Goal: Task Accomplishment & Management: Complete application form

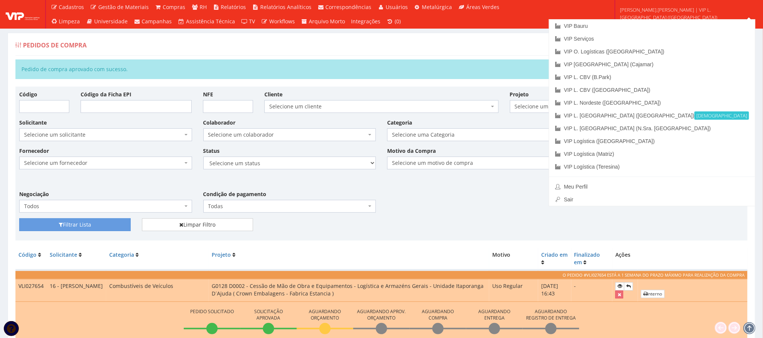
click at [700, 15] on span "anderson.luis | VIP L. Sergipe (Itaporanga)" at bounding box center [686, 13] width 133 height 15
click at [702, 66] on link "VIP [GEOGRAPHIC_DATA] (Cajamar)" at bounding box center [652, 64] width 206 height 13
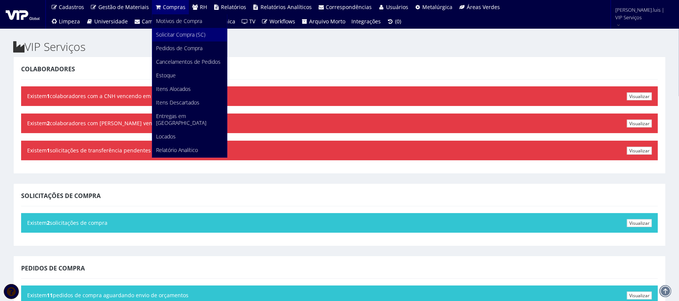
click at [169, 35] on span "Solicitar Compra (SC)" at bounding box center [180, 34] width 49 height 7
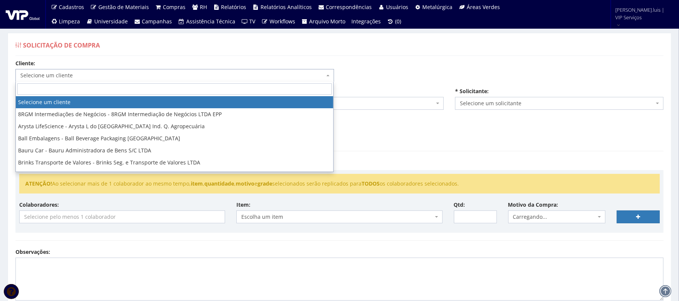
click at [144, 76] on span "Selecione um cliente" at bounding box center [172, 76] width 304 height 8
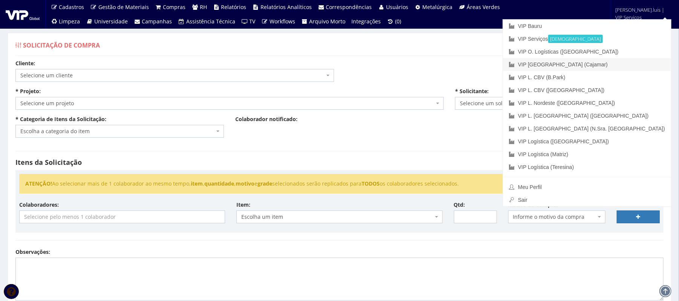
click at [626, 66] on link "VIP [GEOGRAPHIC_DATA] (Cajamar)" at bounding box center [587, 64] width 168 height 13
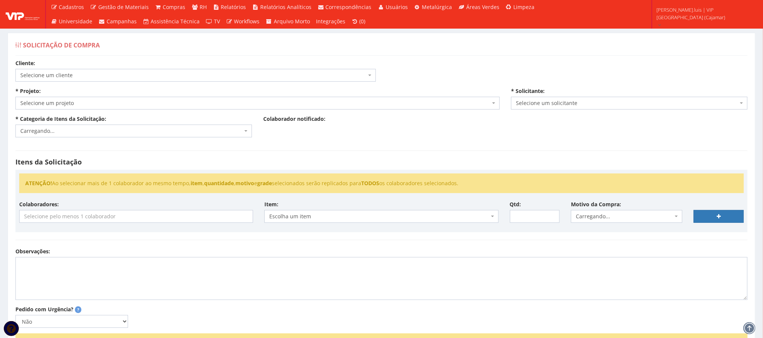
click at [188, 76] on span "Selecione um cliente" at bounding box center [193, 76] width 346 height 8
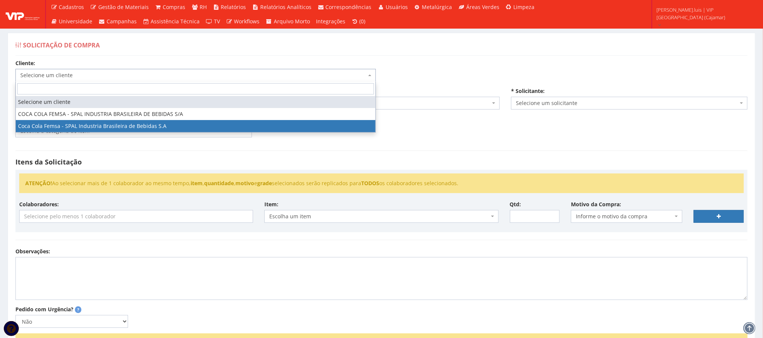
select select "51"
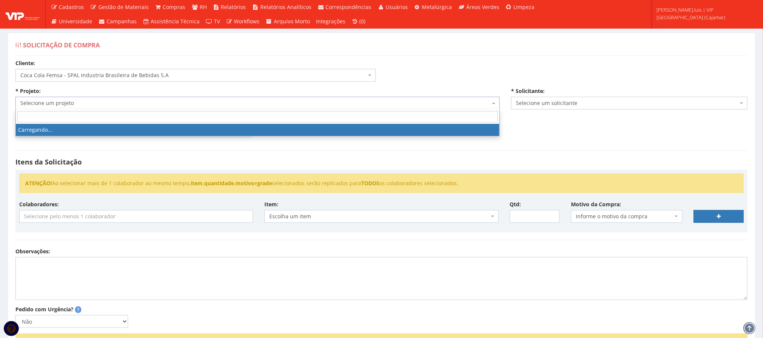
click at [142, 105] on span "Selecione um projeto" at bounding box center [255, 103] width 470 height 8
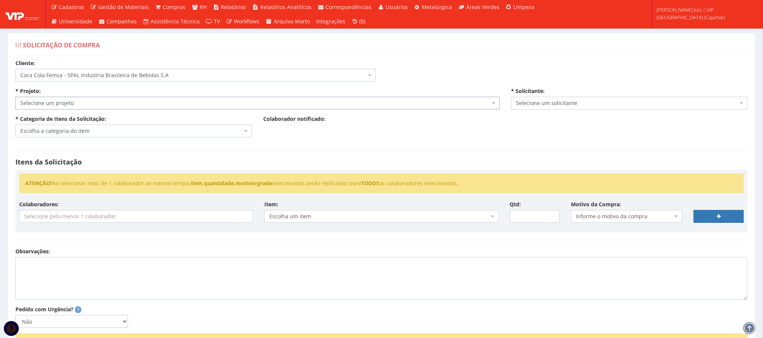
click at [142, 105] on span "Selecione um projeto" at bounding box center [255, 103] width 470 height 8
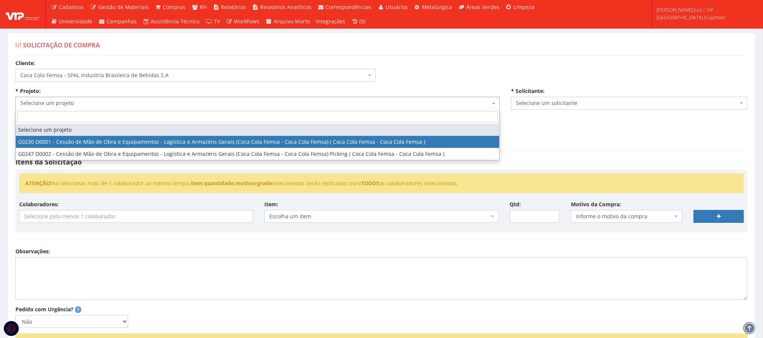
select select "230"
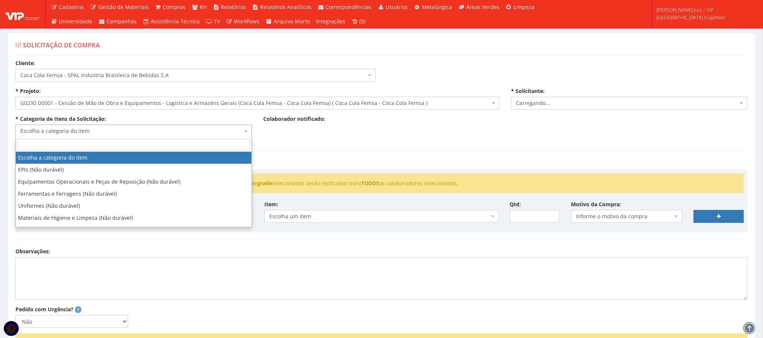
click at [138, 134] on span "Escolha a categoria do item" at bounding box center [131, 131] width 222 height 8
select select "3784"
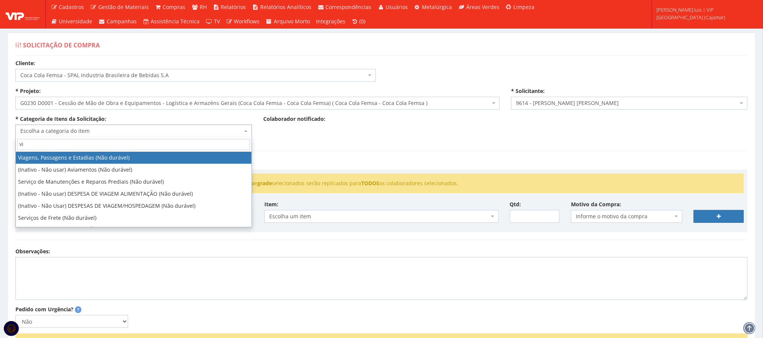
type input "vi"
select select "21"
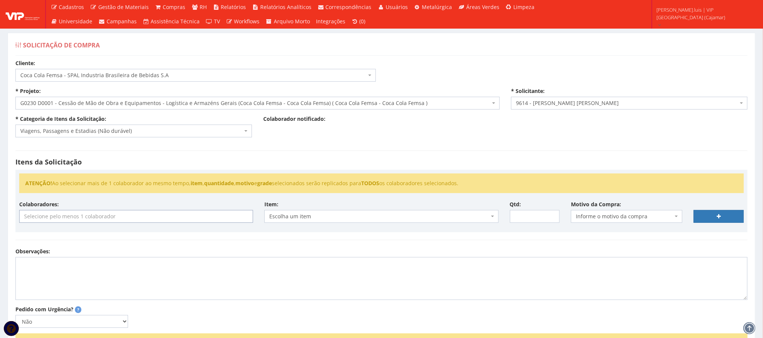
click at [94, 213] on input "search" at bounding box center [136, 217] width 233 height 12
click at [267, 275] on textarea "Observações:" at bounding box center [381, 278] width 732 height 43
click at [174, 221] on input "search" at bounding box center [136, 217] width 233 height 12
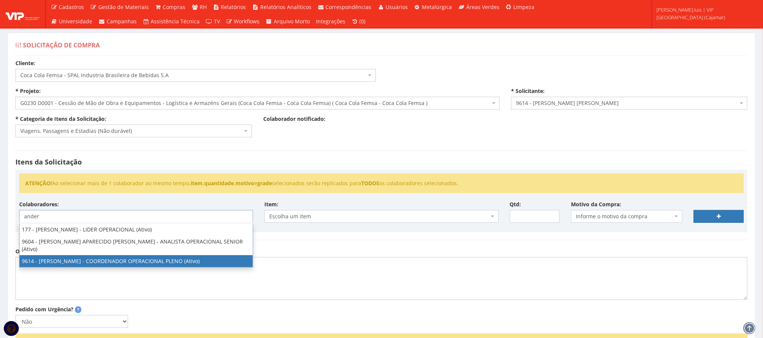
type input "ander"
select select "3784"
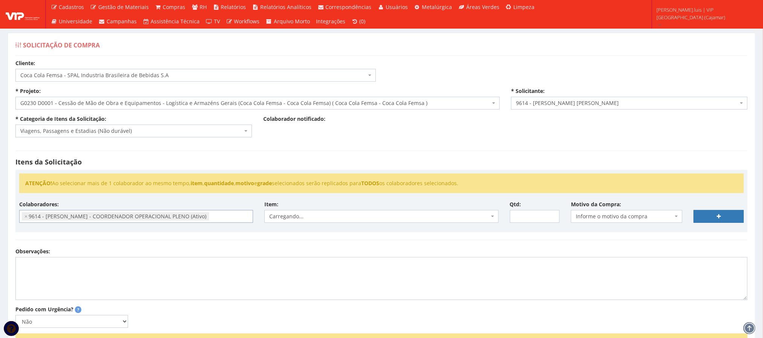
scroll to position [38, 0]
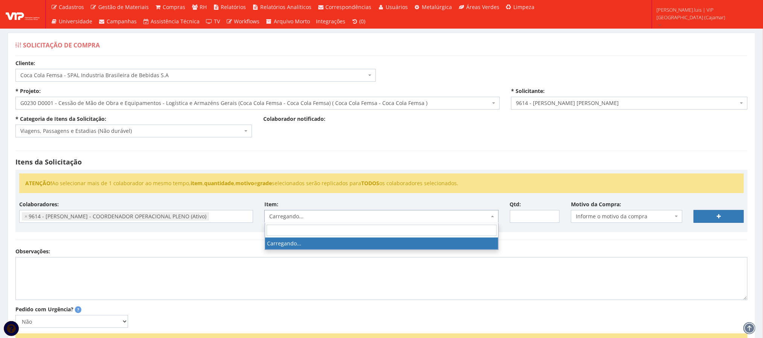
click at [327, 219] on span "Carregando..." at bounding box center [379, 217] width 220 height 8
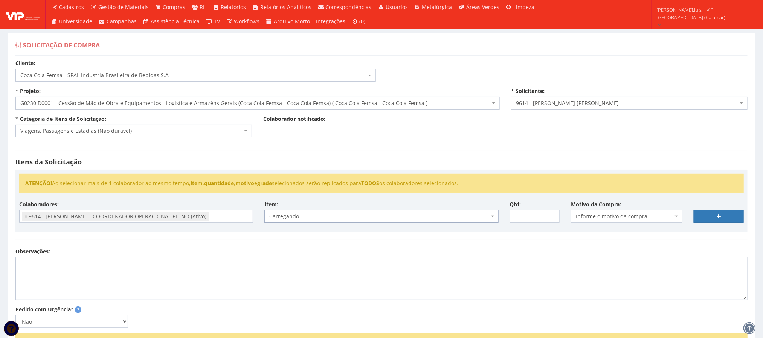
click at [327, 219] on span "Carregando..." at bounding box center [379, 217] width 220 height 8
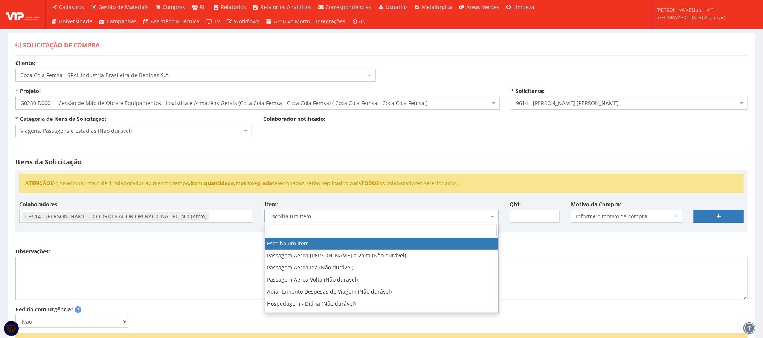
click at [327, 219] on span "Escolha um item" at bounding box center [379, 217] width 220 height 8
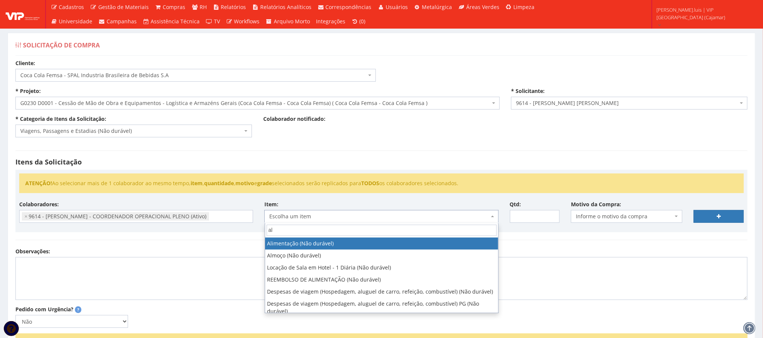
type input "a"
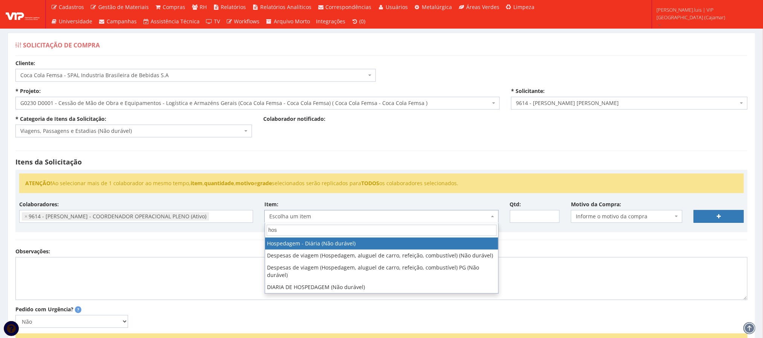
type input "hos"
select select "403"
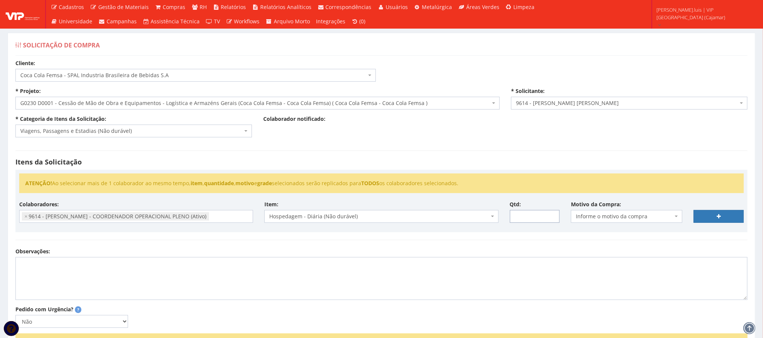
click at [537, 218] on input "Qtd:" at bounding box center [535, 216] width 50 height 13
click at [529, 229] on div "Colaboradores: 76 - ADRIANO SILVA ARAUJO - OPERADOR DE EMPILHADEIRA (Ativo) 172…" at bounding box center [382, 215] width 736 height 28
click at [527, 222] on input "Qtd:" at bounding box center [535, 216] width 50 height 13
type input "4"
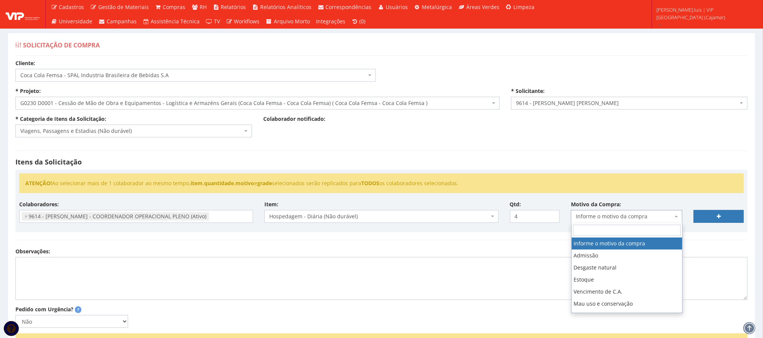
click at [669, 219] on span "Informe o motivo da compra" at bounding box center [624, 217] width 97 height 8
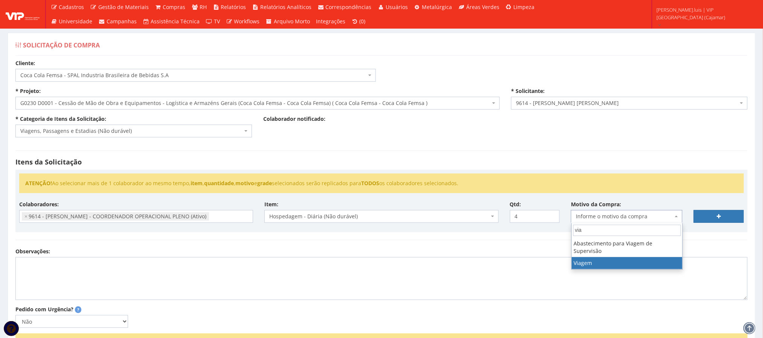
type input "via"
select select "42"
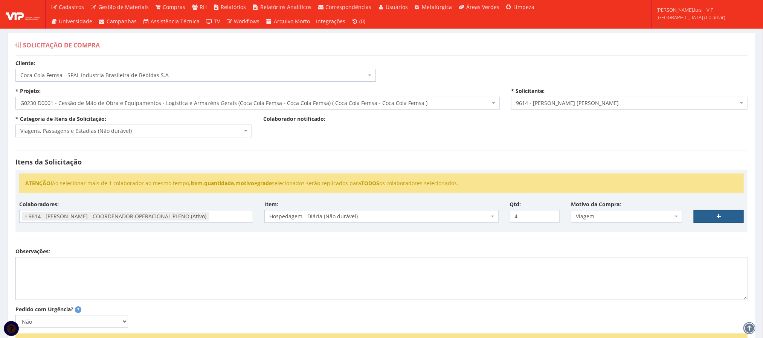
click at [708, 214] on link at bounding box center [719, 216] width 50 height 13
click at [80, 272] on textarea "Observações:" at bounding box center [381, 278] width 732 height 43
select select
type input "0"
select select
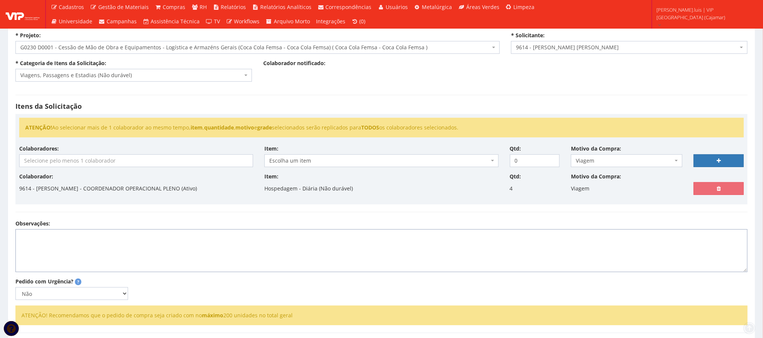
scroll to position [70, 0]
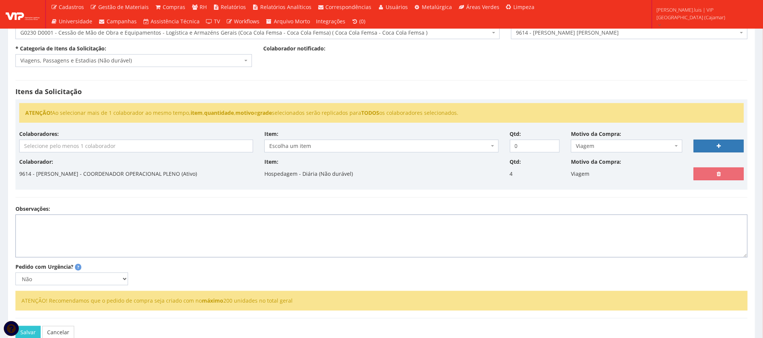
click at [81, 231] on textarea "Observações:" at bounding box center [381, 236] width 732 height 43
click at [144, 223] on textarea "Acompanhar inventário mensal e auditoria cooporativa do cliente" at bounding box center [381, 236] width 732 height 43
click at [0, 0] on lt-span "coop e rativa" at bounding box center [0, 0] width 0 height 0
click at [264, 245] on textarea "Acompanhar inventário mensal e auditoria coorporativa do cliente" at bounding box center [381, 236] width 732 height 43
click at [150, 224] on textarea "Acompanhar inventário mensal e auditoria coorporativa do cliente" at bounding box center [381, 236] width 732 height 43
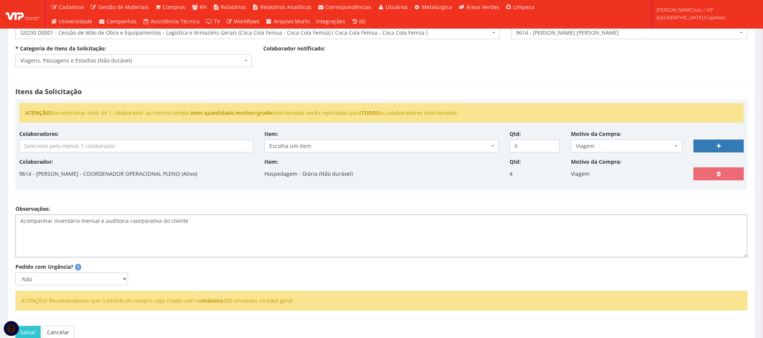
click at [0, 0] on lt-span "c or porativa" at bounding box center [0, 0] width 0 height 0
click at [186, 224] on textarea "Acompanhar inventário mensal e auditoria corporativa do cliente" at bounding box center [381, 236] width 732 height 43
click at [115, 242] on textarea "Acompanhar inventário mensal e auditoria corporativa do cliente, Check-in 26/08…" at bounding box center [381, 236] width 732 height 43
click at [107, 253] on textarea "Acompanhar inventário mensal e auditoria corporativa do cliente, Check-in 26/08…" at bounding box center [381, 236] width 732 height 43
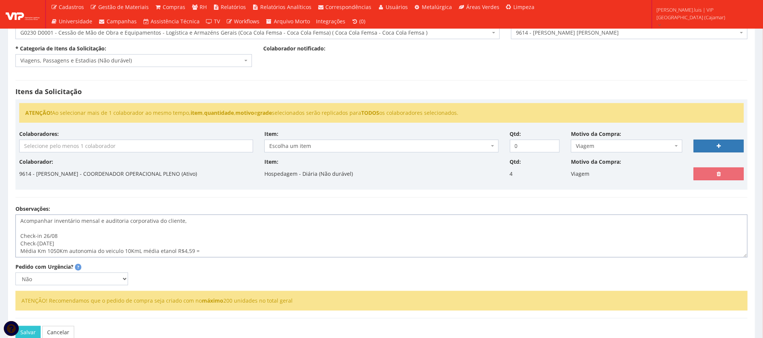
click at [0, 0] on lt-span "do ve í culo" at bounding box center [0, 0] width 0 height 0
click at [182, 252] on textarea "Acompanhar inventário mensal e auditoria corporativa do cliente, Check-in 26/08…" at bounding box center [381, 236] width 732 height 43
click at [0, 0] on lt-em "R$ 4,59" at bounding box center [0, 0] width 0 height 0
click at [242, 249] on textarea "Acompanhar inventário mensal e auditoria corporativa do cliente, Check-in 26/08…" at bounding box center [381, 236] width 732 height 43
click at [226, 255] on textarea "Acompanhar inventário mensal e auditoria corporativa do cliente, Check-in 26/08…" at bounding box center [381, 236] width 732 height 43
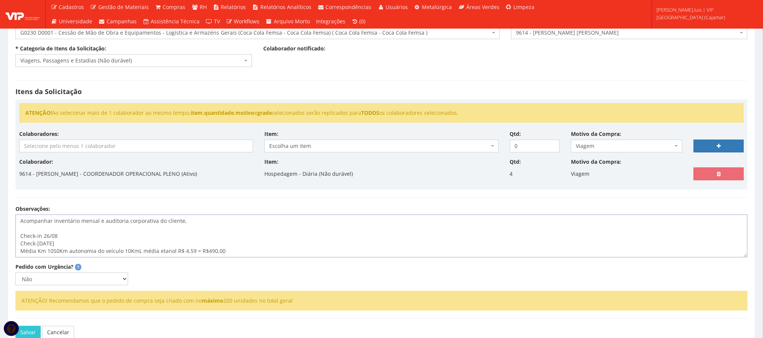
type textarea "Acompanhar inventário mensal e auditoria corporativa do cliente, Check-in 26/08…"
click at [201, 151] on input "search" at bounding box center [136, 146] width 233 height 12
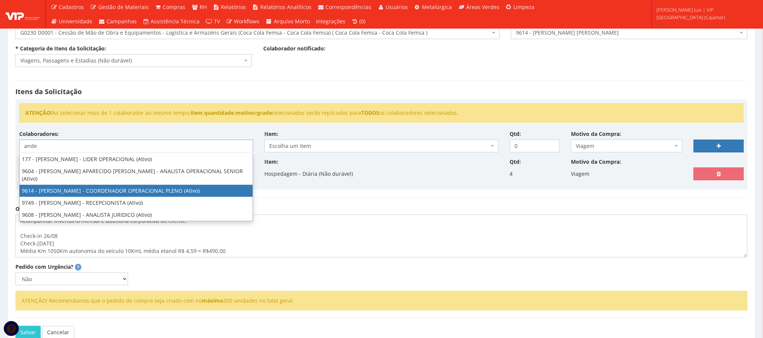
type input "ande"
select select "3784"
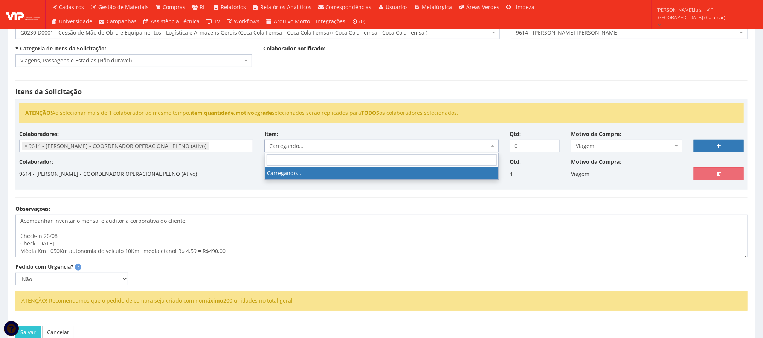
click at [292, 147] on span "Carregando..." at bounding box center [379, 146] width 220 height 8
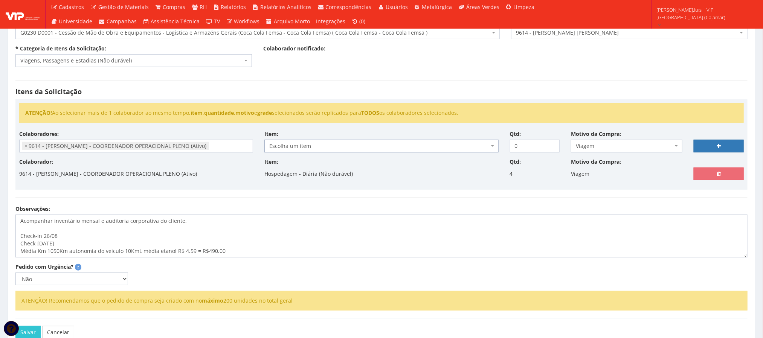
click at [292, 147] on span "Escolha um item" at bounding box center [379, 146] width 220 height 8
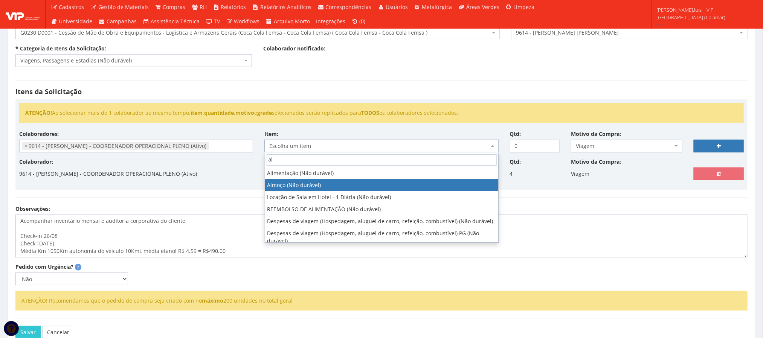
type input "al"
select select "578"
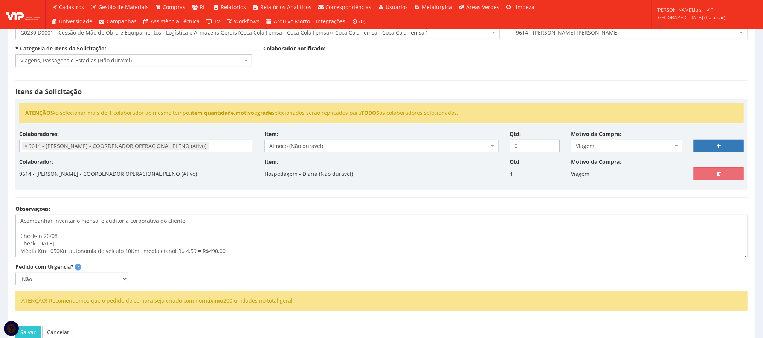
click at [522, 148] on input "0" at bounding box center [535, 146] width 50 height 13
click at [536, 220] on div "Observações: Acompanhar inventário mensal e auditoria corporativa do cliente, C…" at bounding box center [382, 231] width 744 height 52
click at [519, 146] on input "0" at bounding box center [535, 146] width 50 height 13
type input "4"
click at [544, 258] on textarea "Acompanhar inventário mensal e auditoria corporativa do cliente, Check-in 26/08…" at bounding box center [381, 236] width 732 height 43
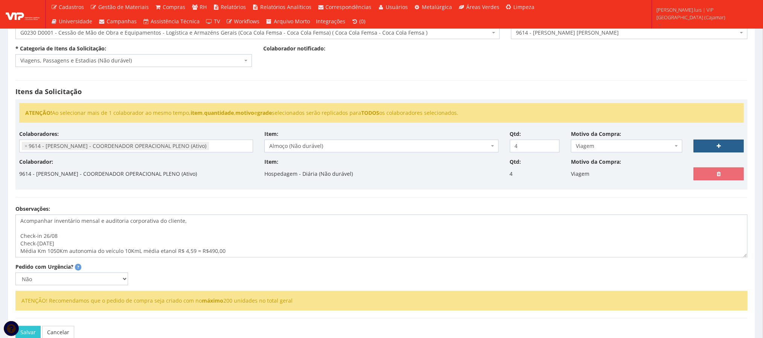
click at [706, 145] on link at bounding box center [719, 146] width 50 height 13
select select
type input "0"
select select
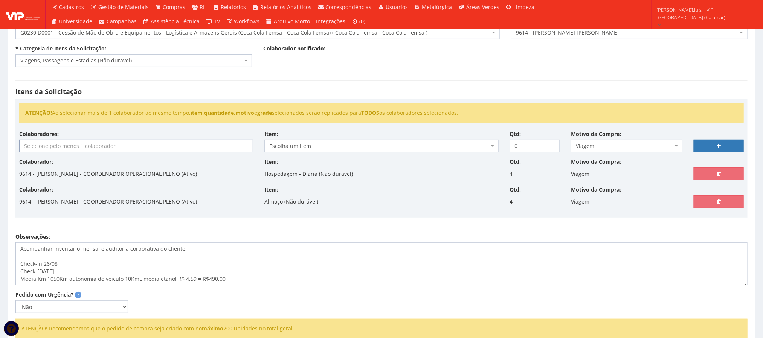
click at [204, 150] on input "search" at bounding box center [136, 146] width 233 height 12
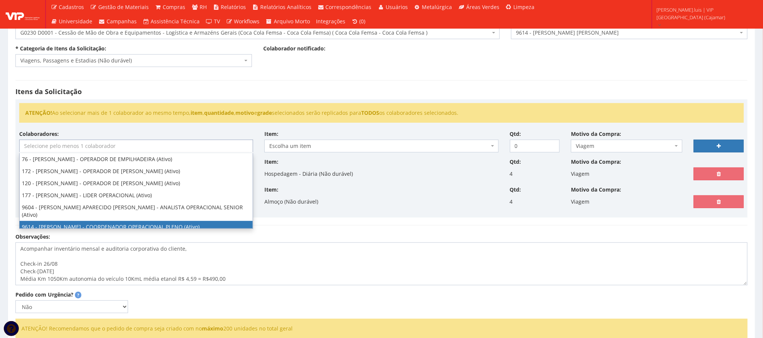
select select "3784"
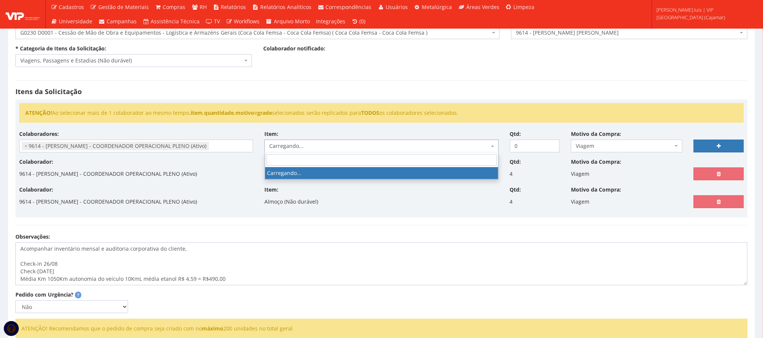
click at [312, 145] on span "Carregando..." at bounding box center [379, 146] width 220 height 8
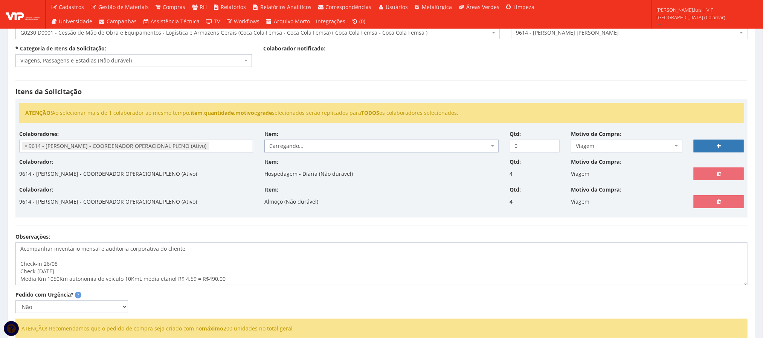
click at [312, 145] on span "Carregando..." at bounding box center [379, 146] width 220 height 8
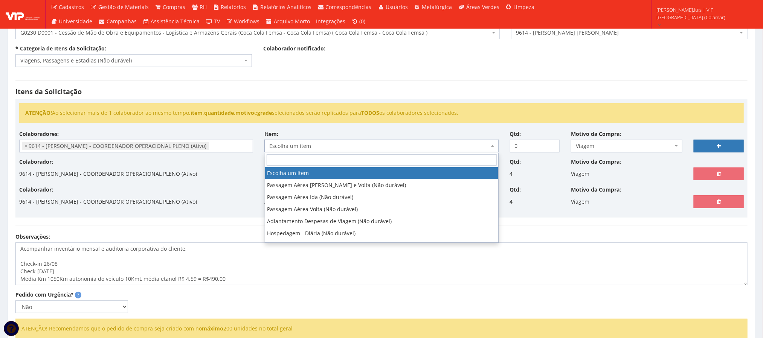
click at [312, 145] on span "Escolha um item" at bounding box center [379, 146] width 220 height 8
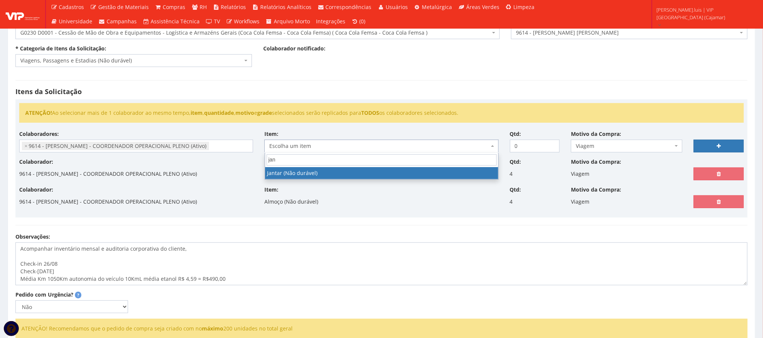
type input "jan"
select select "579"
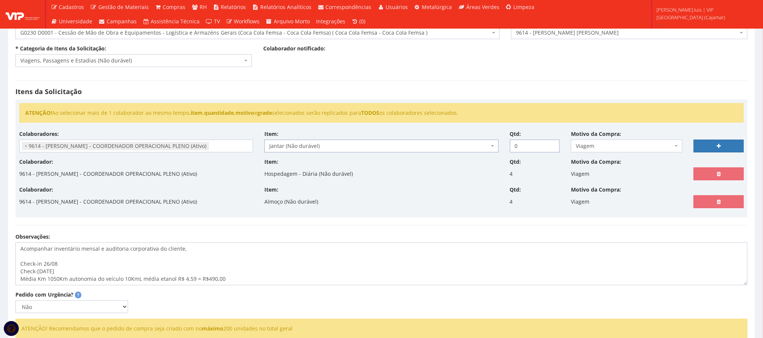
click at [527, 150] on input "0" at bounding box center [535, 146] width 50 height 13
type input "4"
click at [725, 150] on link at bounding box center [719, 146] width 50 height 13
select select
type input "0"
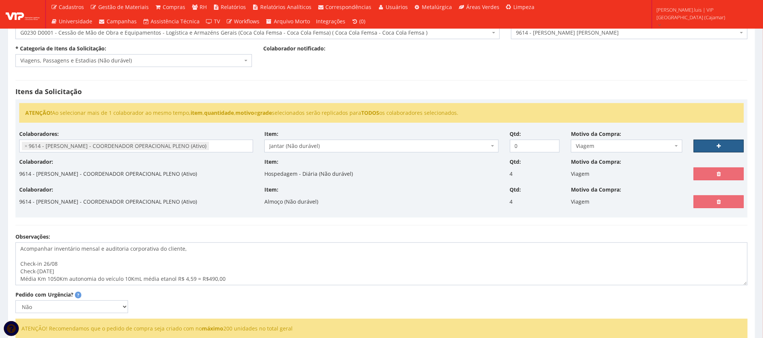
select select
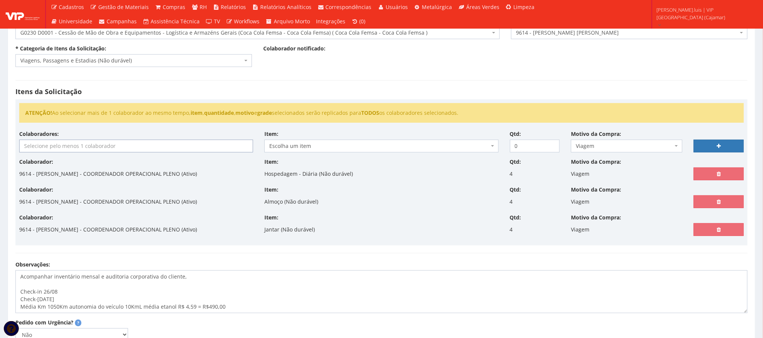
click at [170, 145] on input "search" at bounding box center [136, 146] width 233 height 12
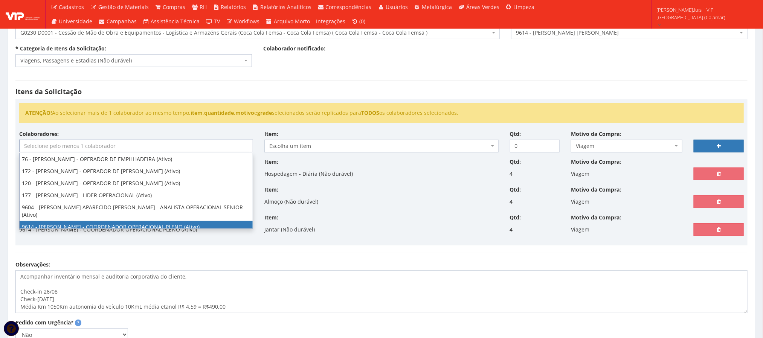
select select "3784"
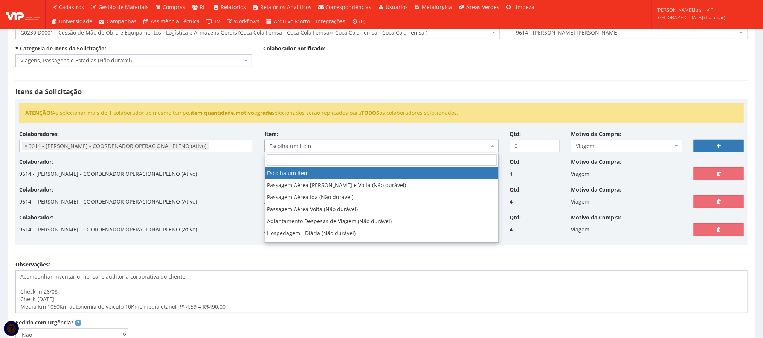
click at [309, 145] on span "Escolha um item" at bounding box center [379, 146] width 220 height 8
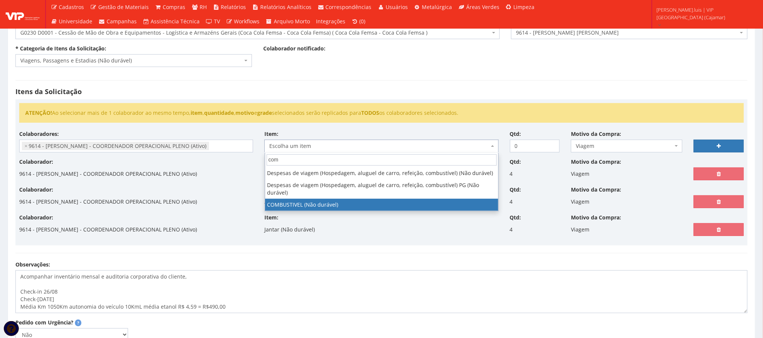
type input "com"
select select "2027"
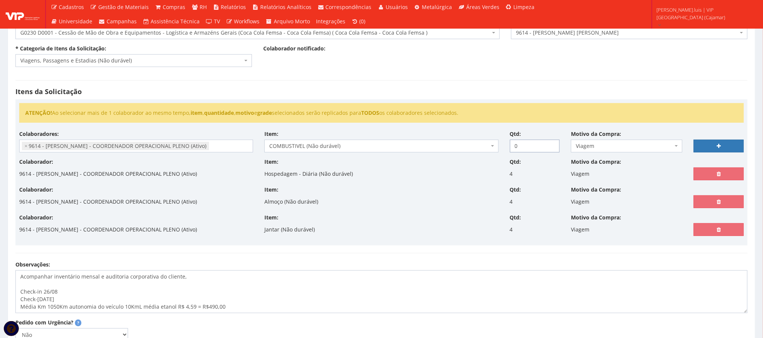
click at [517, 152] on input "0" at bounding box center [535, 146] width 50 height 13
type input "1"
click at [711, 146] on link at bounding box center [719, 146] width 50 height 13
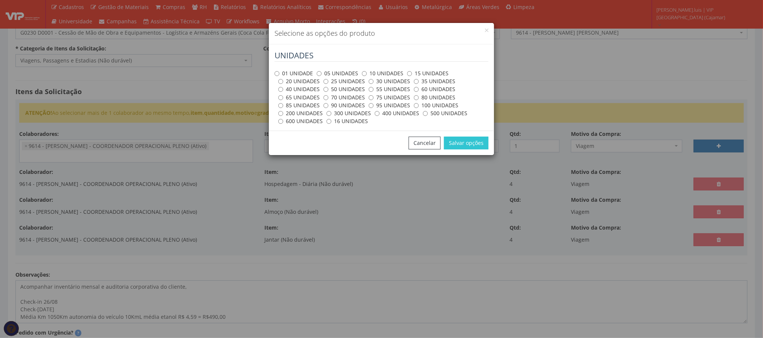
click at [422, 103] on label "100 UNIDADES" at bounding box center [436, 106] width 44 height 8
click at [419, 103] on input "100 UNIDADES" at bounding box center [416, 105] width 5 height 5
radio input "true"
click at [459, 149] on button "Salvar opções" at bounding box center [466, 143] width 44 height 13
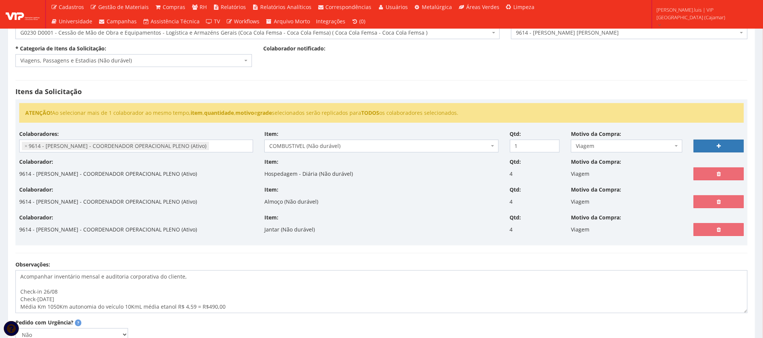
select select
type input "0"
select select
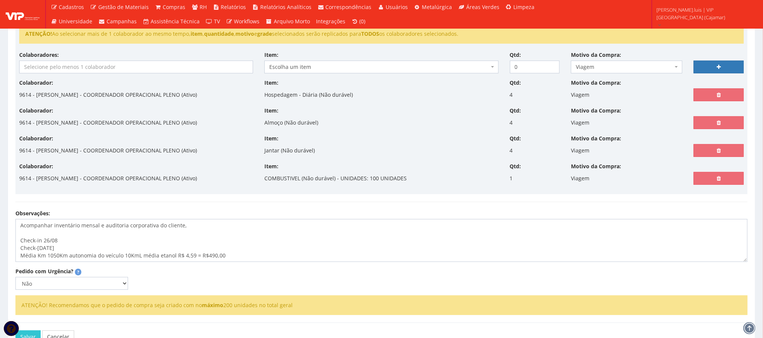
scroll to position [150, 0]
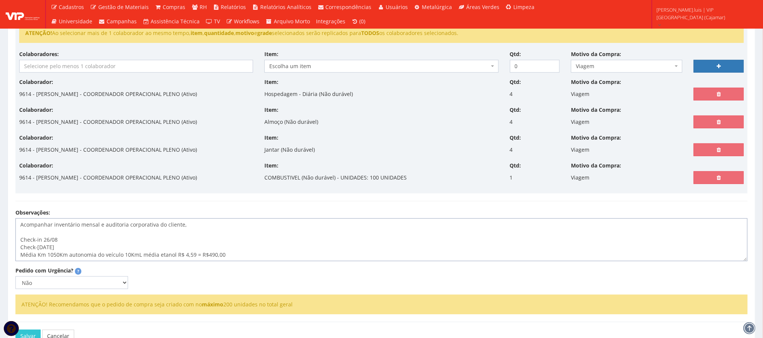
click at [213, 259] on textarea "Acompanhar inventário mensal e auditoria corporativa do cliente, Check-in 26/08…" at bounding box center [381, 240] width 732 height 43
click at [0, 0] on lt-span "R$ 490,00" at bounding box center [0, 0] width 0 height 0
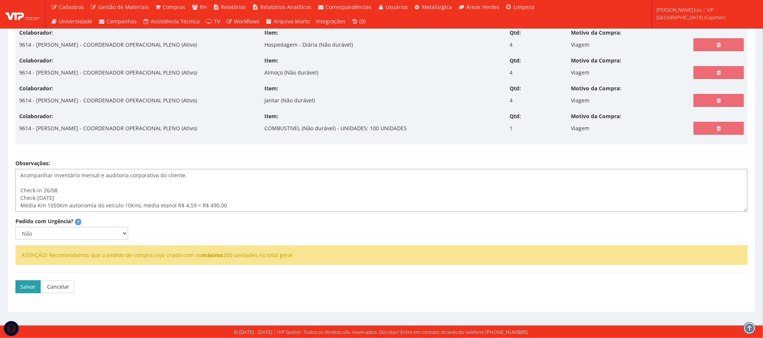
type textarea "Acompanhar inventário mensal e auditoria corporativa do cliente, Check-in 26/08…"
click at [29, 285] on button "Salvar" at bounding box center [27, 287] width 25 height 13
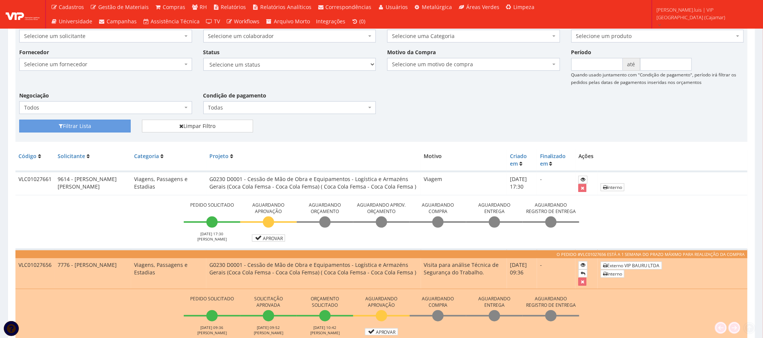
scroll to position [109, 0]
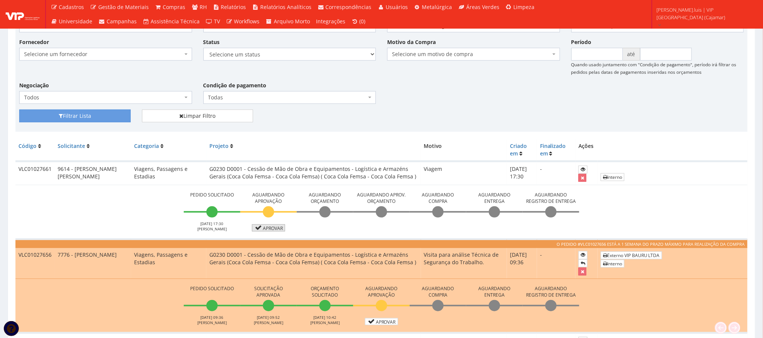
click at [268, 229] on link "Aprovar" at bounding box center [268, 228] width 33 height 7
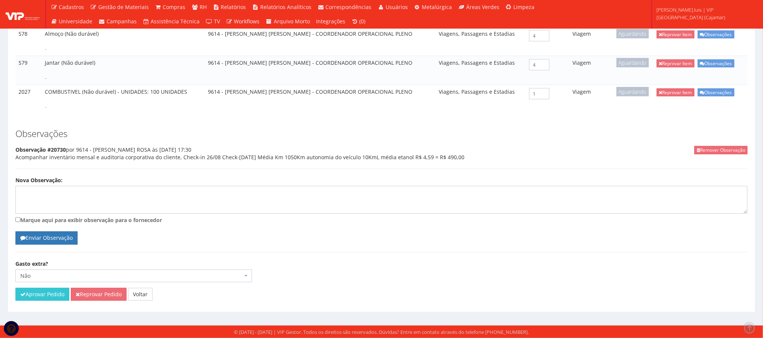
scroll to position [174, 0]
click at [206, 156] on div "Remover Observação Observação #20730 por 9614 - ANDERSON ROSA às 20/08/2025 17:…" at bounding box center [381, 157] width 732 height 23
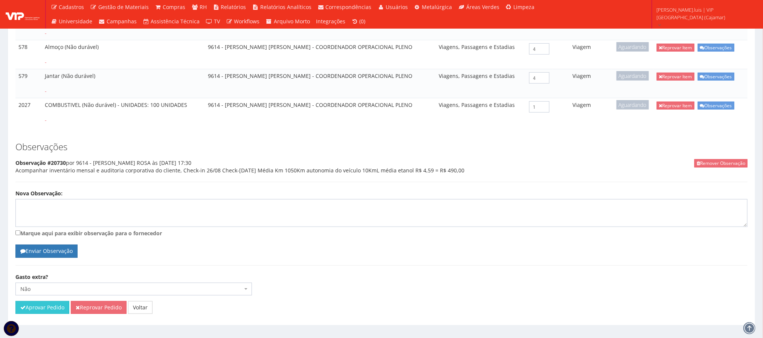
scroll to position [164, 0]
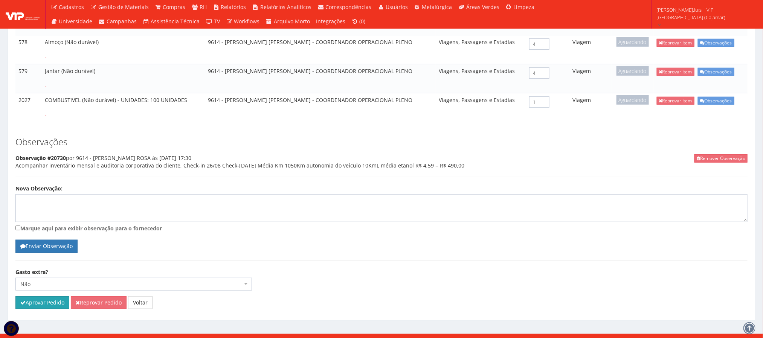
click at [35, 304] on button "Aprovar Pedido" at bounding box center [42, 302] width 54 height 13
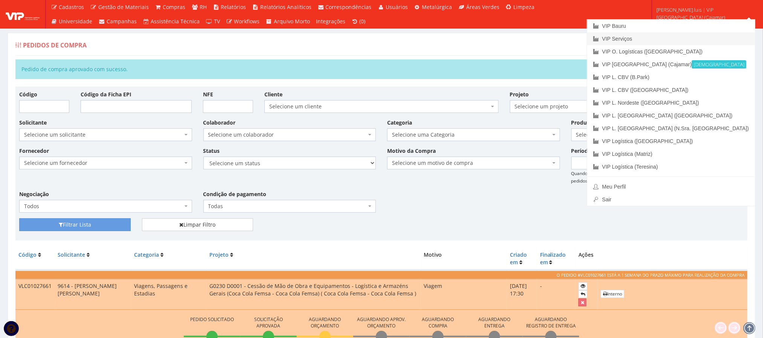
click at [699, 36] on link "VIP Serviços" at bounding box center [671, 38] width 168 height 13
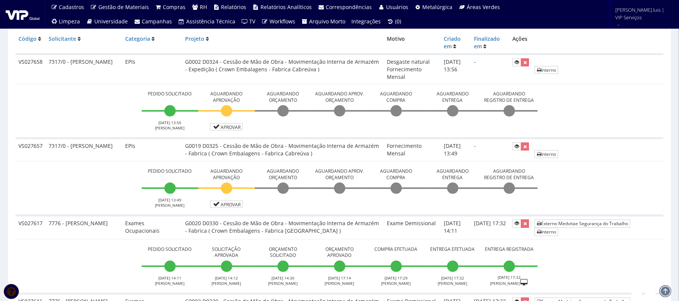
scroll to position [194, 0]
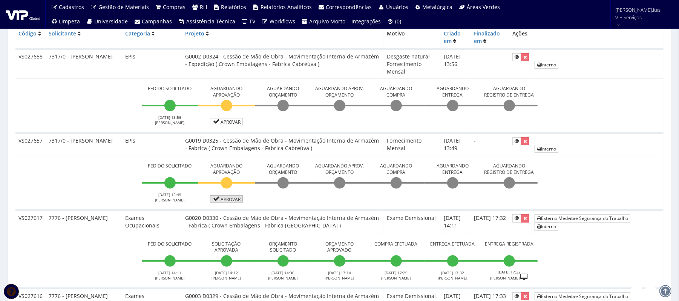
click at [227, 202] on link "Aprovar" at bounding box center [226, 198] width 33 height 7
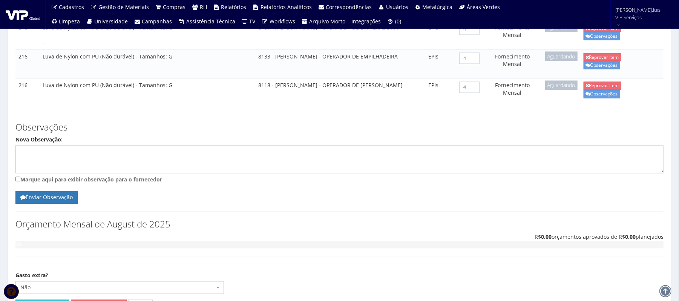
scroll to position [1011, 0]
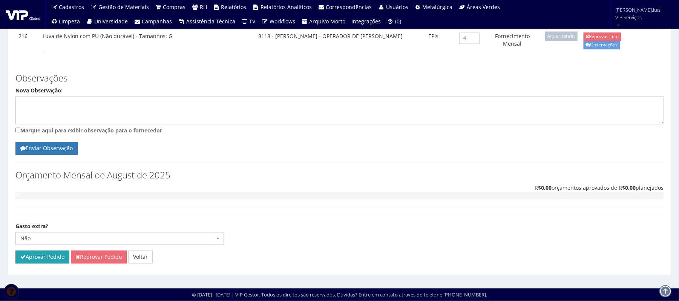
click at [37, 260] on button "Aprovar Pedido" at bounding box center [42, 257] width 54 height 13
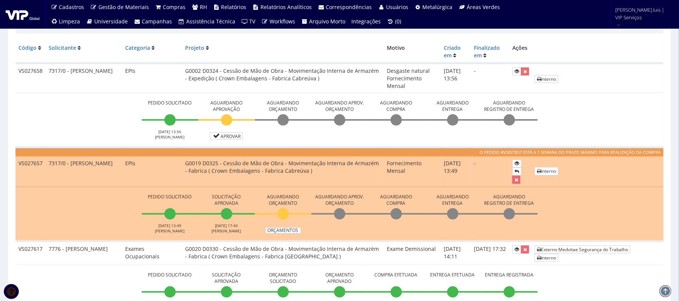
scroll to position [212, 0]
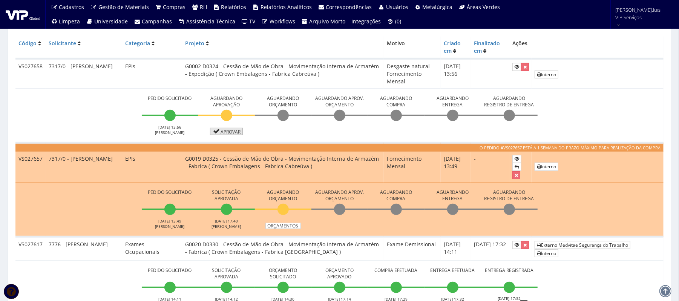
click at [217, 133] on icon at bounding box center [216, 130] width 9 height 5
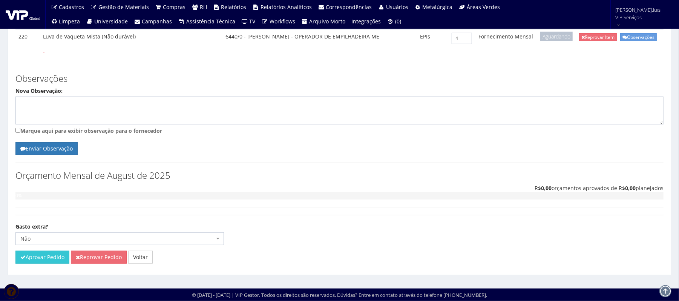
scroll to position [368, 0]
click at [47, 263] on button "Aprovar Pedido" at bounding box center [42, 257] width 54 height 13
